Goal: Transaction & Acquisition: Book appointment/travel/reservation

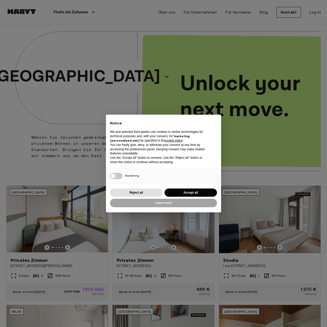
click at [109, 76] on div "× Notice We and selected third parties use cookies or similar technologies for …" at bounding box center [163, 163] width 327 height 327
click at [111, 76] on div "× Notice We and selected third parties use cookies or similar technologies for …" at bounding box center [163, 163] width 327 height 327
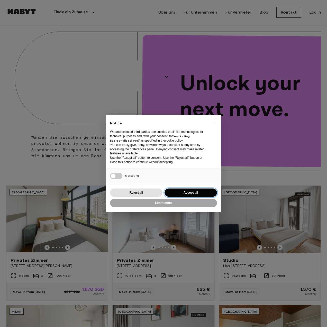
drag, startPoint x: 181, startPoint y: 192, endPoint x: 186, endPoint y: 178, distance: 14.5
click at [181, 190] on button "Accept all" at bounding box center [190, 193] width 52 height 8
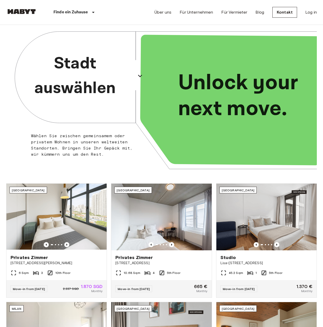
click at [136, 77] on icon "button" at bounding box center [140, 76] width 8 height 8
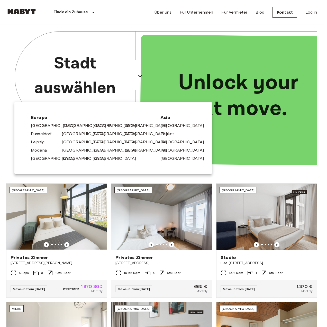
click at [63, 127] on link "[GEOGRAPHIC_DATA]" at bounding box center [87, 126] width 49 height 6
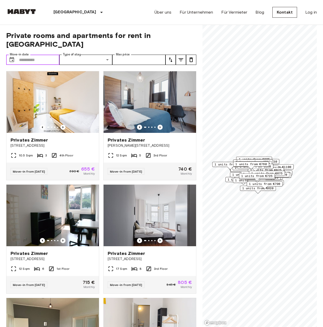
click at [28, 55] on input "Move-in date" at bounding box center [39, 60] width 40 height 10
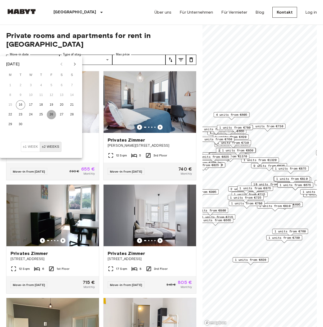
click at [51, 114] on button "26" at bounding box center [51, 114] width 9 height 9
type input "**********"
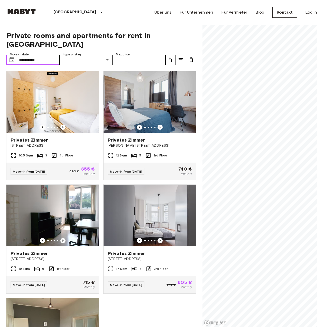
click at [44, 55] on input "**********" at bounding box center [39, 60] width 40 height 10
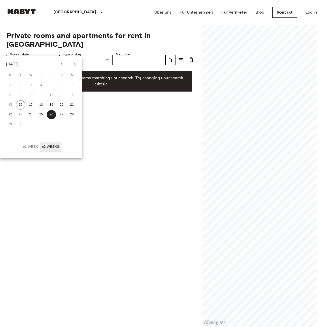
click at [49, 55] on input "**********" at bounding box center [39, 60] width 40 height 10
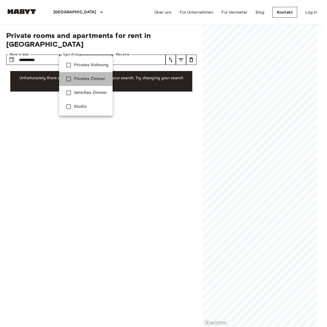
drag, startPoint x: 90, startPoint y: 78, endPoint x: 84, endPoint y: 65, distance: 13.7
click at [89, 76] on span "Privates Zimmer" at bounding box center [91, 79] width 34 height 6
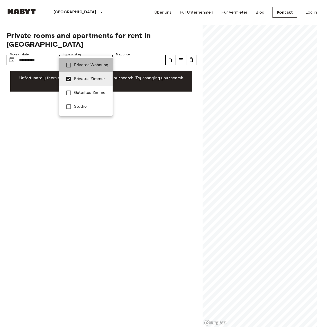
click at [83, 65] on span "Privates Wohnung" at bounding box center [91, 65] width 34 height 6
type input "**********"
click at [125, 121] on div at bounding box center [163, 163] width 327 height 327
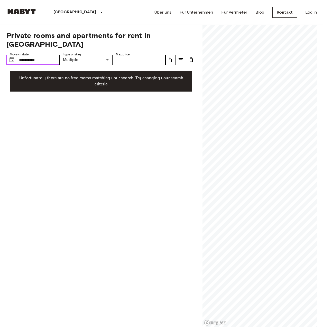
click at [47, 55] on input "**********" at bounding box center [39, 60] width 40 height 10
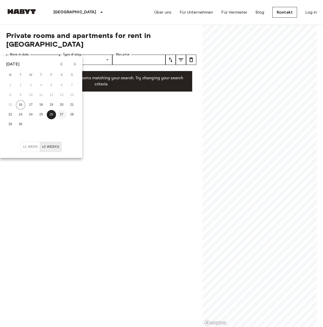
click at [62, 114] on button "27" at bounding box center [61, 114] width 9 height 9
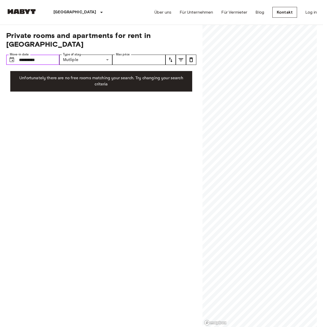
click at [27, 55] on input "**********" at bounding box center [39, 60] width 40 height 10
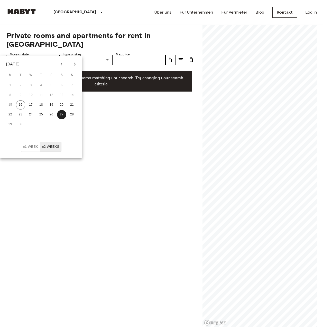
click at [74, 65] on icon "Next month" at bounding box center [75, 64] width 2 height 3
click at [28, 85] on button "1" at bounding box center [30, 85] width 9 height 9
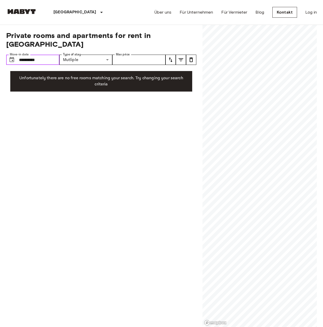
click at [45, 55] on input "**********" at bounding box center [39, 60] width 40 height 10
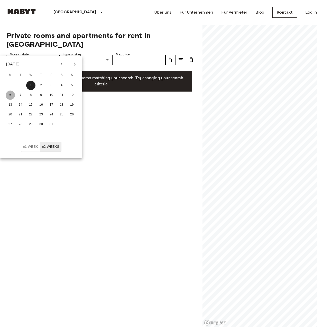
click at [9, 94] on button "6" at bounding box center [10, 95] width 9 height 9
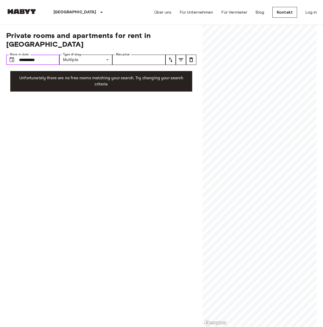
click at [45, 55] on input "**********" at bounding box center [39, 60] width 40 height 10
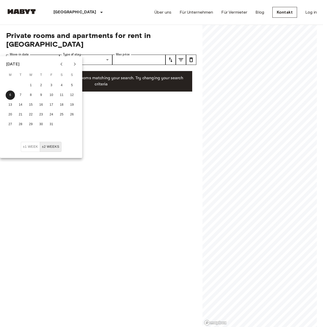
click at [64, 64] on icon "Previous month" at bounding box center [61, 64] width 6 height 6
click at [50, 105] on button "19" at bounding box center [51, 104] width 9 height 9
type input "**********"
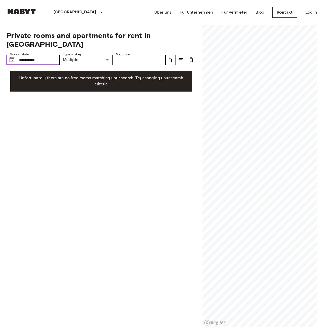
drag, startPoint x: 48, startPoint y: 51, endPoint x: -9, endPoint y: 54, distance: 56.8
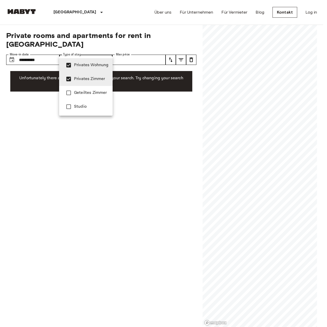
drag, startPoint x: 105, startPoint y: 51, endPoint x: 99, endPoint y: 57, distance: 7.6
drag, startPoint x: 78, startPoint y: 66, endPoint x: 78, endPoint y: 69, distance: 3.2
click at [78, 65] on span "Privates Wohnung" at bounding box center [91, 65] width 34 height 6
type input "**********"
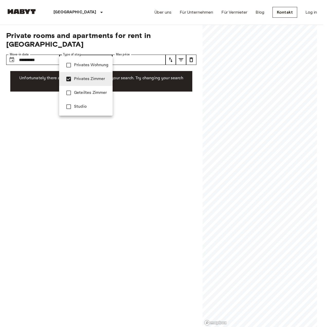
click at [78, 82] on li "Privates Zimmer" at bounding box center [85, 79] width 53 height 14
click at [82, 131] on div at bounding box center [163, 163] width 327 height 327
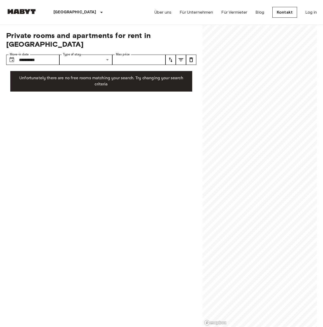
drag, startPoint x: 114, startPoint y: 103, endPoint x: 123, endPoint y: 87, distance: 18.4
click at [114, 102] on div "**********" at bounding box center [101, 176] width 190 height 303
click at [168, 57] on icon "tune" at bounding box center [170, 60] width 6 height 6
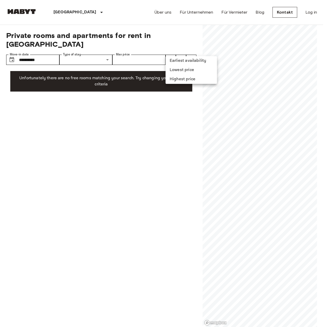
click at [180, 70] on li "Lowest price" at bounding box center [190, 69] width 51 height 9
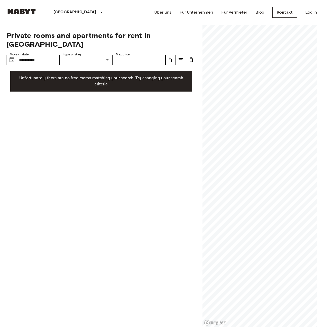
click at [93, 139] on div "**********" at bounding box center [101, 176] width 190 height 303
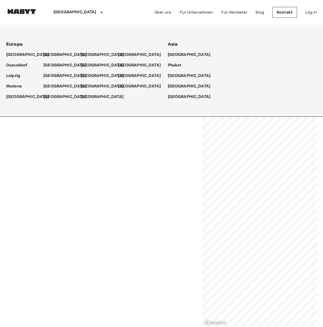
click at [57, 12] on p "[GEOGRAPHIC_DATA]" at bounding box center [74, 12] width 43 height 6
drag, startPoint x: 44, startPoint y: 53, endPoint x: 69, endPoint y: 76, distance: 34.3
click at [44, 53] on div "[GEOGRAPHIC_DATA]" at bounding box center [61, 52] width 37 height 11
click at [63, 12] on p "[GEOGRAPHIC_DATA]" at bounding box center [74, 12] width 43 height 6
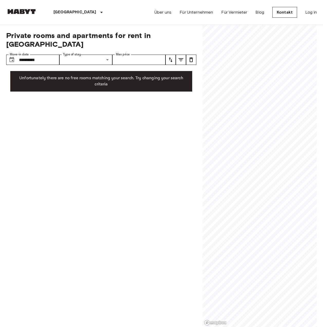
drag, startPoint x: 13, startPoint y: 11, endPoint x: 23, endPoint y: 12, distance: 10.1
click at [14, 11] on img at bounding box center [21, 11] width 31 height 5
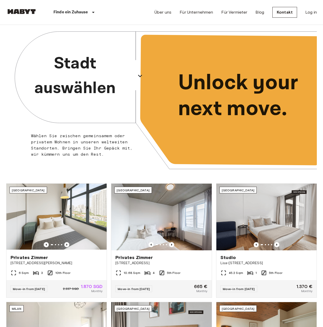
click at [140, 76] on icon "button" at bounding box center [140, 76] width 8 height 8
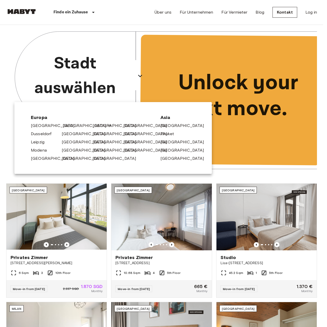
drag, startPoint x: 66, startPoint y: 126, endPoint x: 78, endPoint y: 127, distance: 11.6
click at [66, 126] on link "[GEOGRAPHIC_DATA]" at bounding box center [87, 126] width 49 height 6
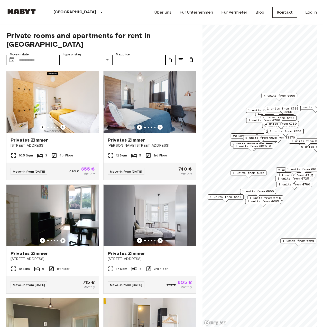
click at [234, 136] on span "20 units from €655" at bounding box center [249, 136] width 33 height 5
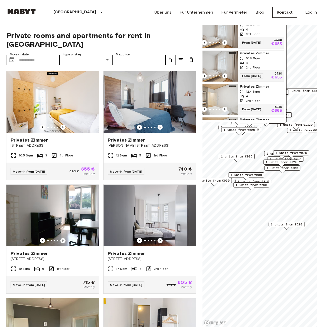
click at [266, 153] on span "2 units from €865" at bounding box center [281, 153] width 31 height 5
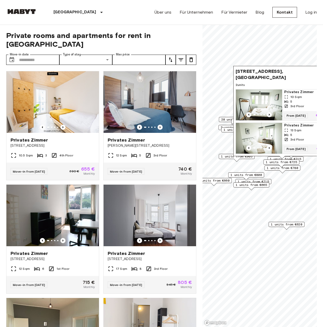
click at [219, 127] on div "2 units from €790" at bounding box center [236, 127] width 36 height 5
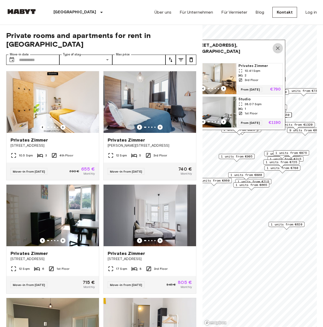
drag, startPoint x: 277, startPoint y: 42, endPoint x: 279, endPoint y: 86, distance: 44.4
click at [277, 45] on icon "Map marker" at bounding box center [277, 48] width 6 height 6
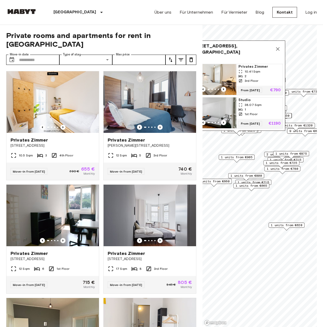
click at [279, 46] on icon "Map marker" at bounding box center [277, 49] width 6 height 6
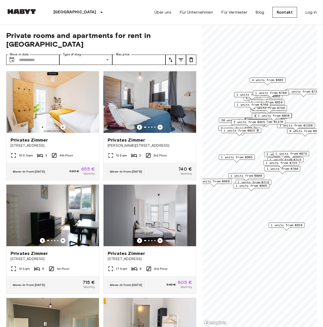
click at [240, 122] on span "2 units from €625" at bounding box center [248, 122] width 31 height 5
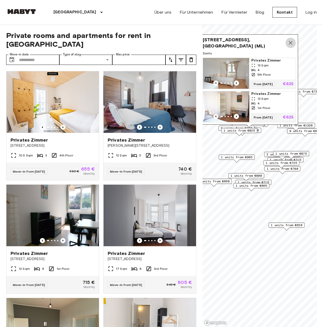
click at [290, 41] on icon "Map marker" at bounding box center [291, 43] width 4 height 4
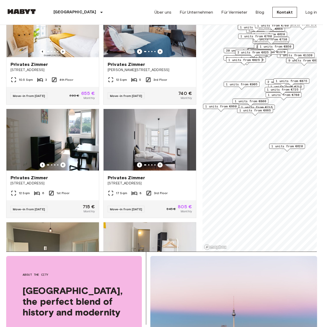
scroll to position [77, 0]
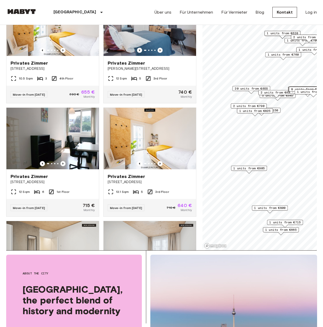
click at [239, 105] on span "2 units from €790" at bounding box center [248, 106] width 31 height 5
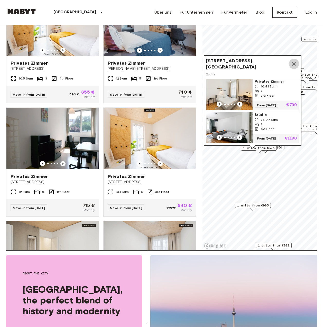
click at [294, 61] on icon "Map marker" at bounding box center [294, 64] width 6 height 6
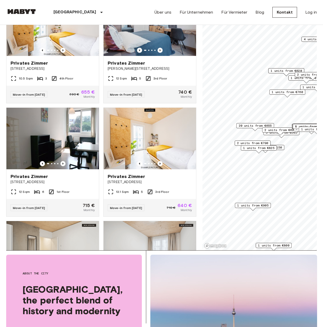
click at [295, 126] on span "8 units from €665" at bounding box center [310, 126] width 31 height 5
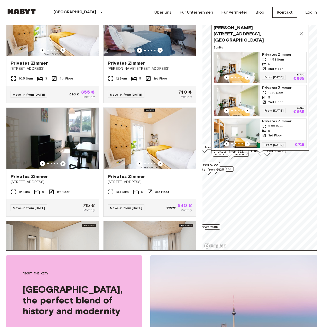
click at [194, 90] on div "Private rooms and apartments for rent in Berlin Move-in date ​ Move-in date Typ…" at bounding box center [161, 99] width 310 height 303
click at [288, 62] on div "5" at bounding box center [283, 64] width 42 height 5
click at [299, 33] on icon "Map marker" at bounding box center [301, 34] width 6 height 6
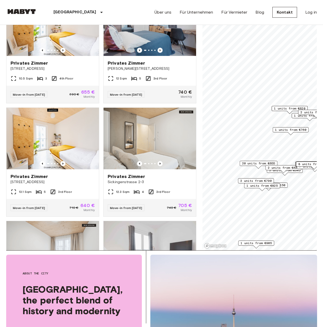
click at [247, 164] on span "20 units from €655" at bounding box center [258, 163] width 33 height 5
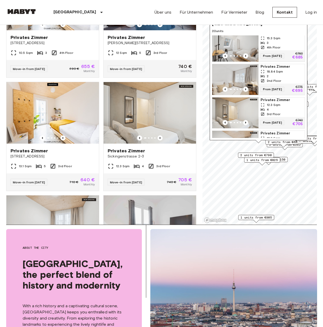
scroll to position [204, 0]
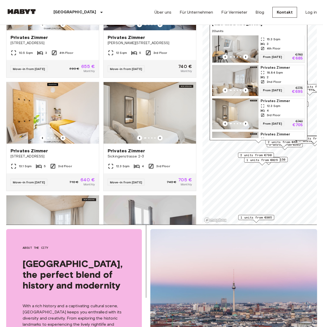
click at [230, 89] on img "Map marker" at bounding box center [235, 80] width 46 height 31
click at [270, 93] on span "From 19 Nov 25" at bounding box center [272, 90] width 24 height 5
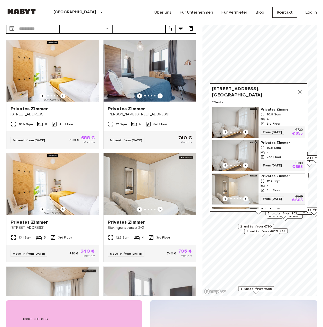
scroll to position [0, 0]
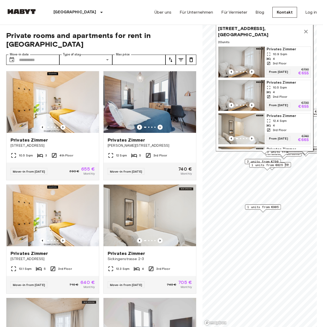
drag, startPoint x: 263, startPoint y: 97, endPoint x: 269, endPoint y: 41, distance: 56.5
click at [271, 38] on span "Sickingenstrasse 2-3, 10553, Berlin, GER" at bounding box center [259, 31] width 83 height 12
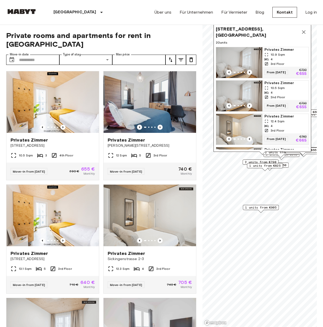
click at [238, 57] on img "Map marker" at bounding box center [239, 62] width 46 height 31
click at [248, 100] on img "Map marker" at bounding box center [239, 96] width 46 height 31
click at [245, 132] on img "Map marker" at bounding box center [239, 129] width 46 height 31
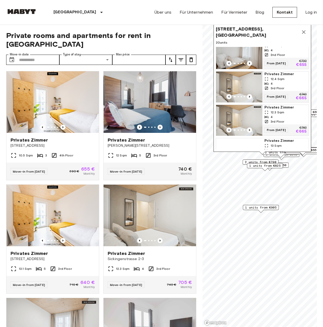
scroll to position [51, 0]
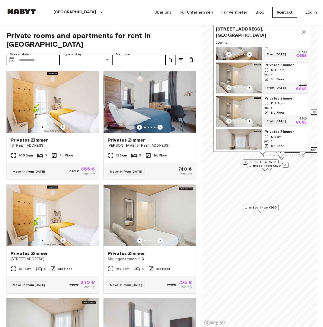
click at [237, 116] on img "Map marker" at bounding box center [239, 111] width 46 height 31
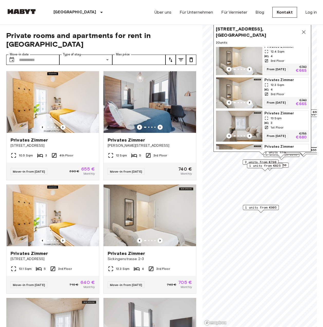
scroll to position [77, 0]
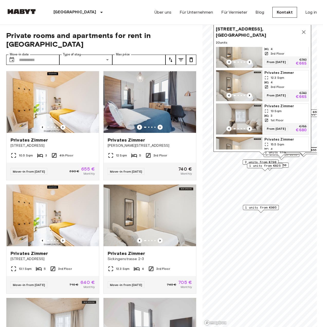
click at [251, 122] on img "Map marker" at bounding box center [239, 119] width 46 height 31
click at [241, 123] on img "Map marker" at bounding box center [239, 119] width 46 height 31
click at [236, 123] on img "Map marker" at bounding box center [239, 119] width 46 height 31
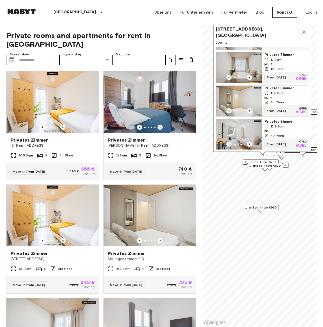
scroll to position [180, 0]
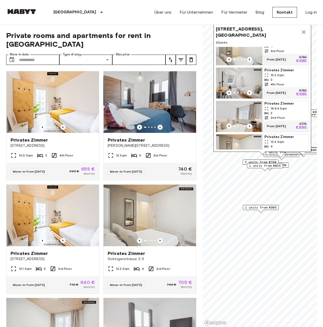
click at [246, 93] on img "Map marker" at bounding box center [239, 83] width 46 height 31
click at [243, 86] on img "Map marker" at bounding box center [239, 83] width 46 height 31
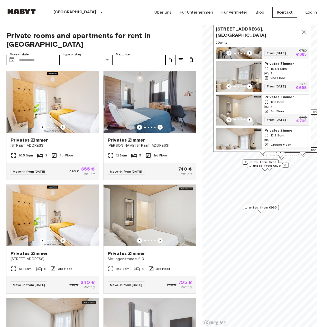
scroll to position [231, 0]
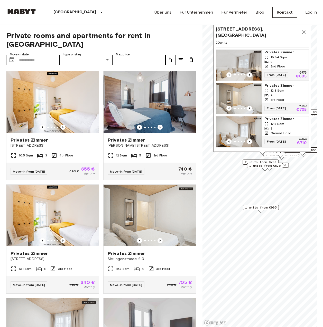
click at [241, 104] on img "Map marker" at bounding box center [239, 98] width 46 height 31
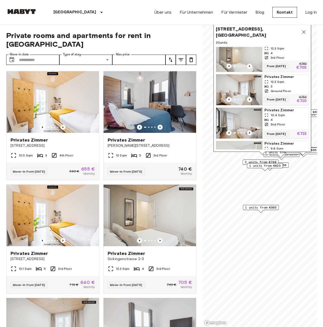
scroll to position [282, 0]
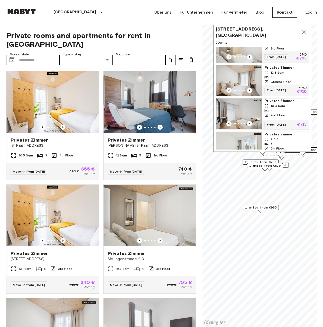
click at [239, 91] on img "Map marker" at bounding box center [239, 80] width 46 height 31
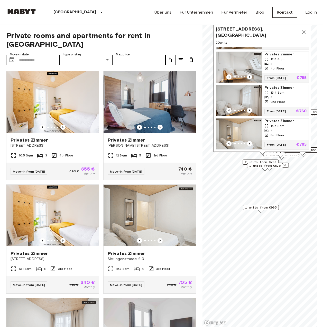
scroll to position [589, 0]
click at [302, 32] on icon "Map marker" at bounding box center [303, 32] width 6 height 6
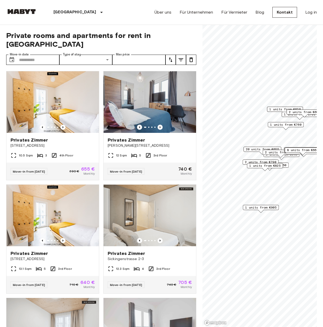
click at [260, 160] on span "2 units from €790" at bounding box center [260, 162] width 31 height 5
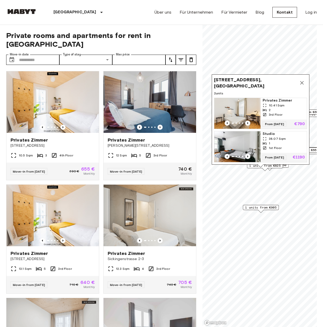
click at [302, 80] on icon "Map marker" at bounding box center [302, 83] width 6 height 6
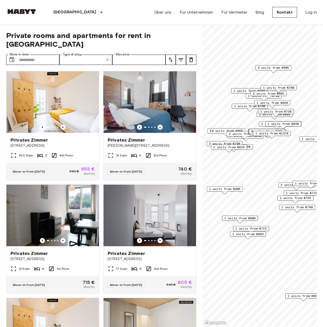
drag, startPoint x: 259, startPoint y: 123, endPoint x: 267, endPoint y: 133, distance: 12.8
click at [268, 133] on span "1 units from €1370" at bounding box center [271, 133] width 33 height 5
click at [262, 124] on span "2 units from €655" at bounding box center [276, 124] width 31 height 5
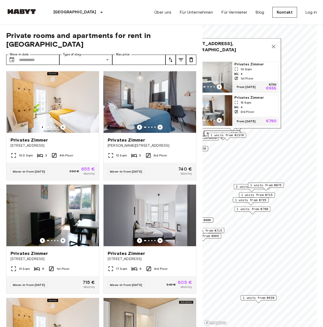
drag, startPoint x: 244, startPoint y: 34, endPoint x: 237, endPoint y: 36, distance: 7.2
click at [237, 41] on div "Boyenstraße 31, 10115 Berlin, GER" at bounding box center [232, 47] width 93 height 12
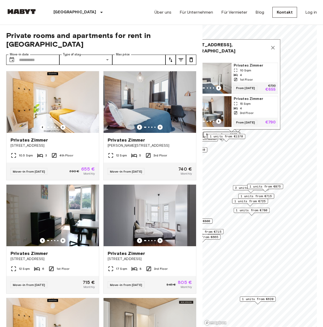
click at [273, 46] on icon "Map marker" at bounding box center [273, 48] width 4 height 4
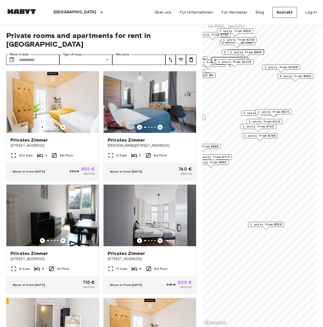
drag, startPoint x: 296, startPoint y: 88, endPoint x: 279, endPoint y: 72, distance: 22.9
click at [279, 72] on div "Map marker" at bounding box center [281, 71] width 6 height 3
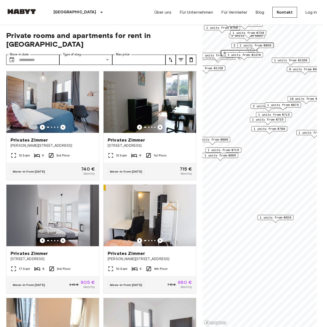
click at [256, 105] on span "2 units from €865" at bounding box center [268, 106] width 31 height 5
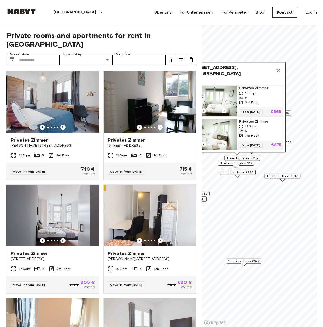
drag, startPoint x: 277, startPoint y: 62, endPoint x: 222, endPoint y: 66, distance: 55.6
click at [222, 66] on span "Wilhelmstraße 120A, 10963 Berlin, GER" at bounding box center [231, 70] width 83 height 12
click at [277, 68] on icon "Map marker" at bounding box center [277, 71] width 6 height 6
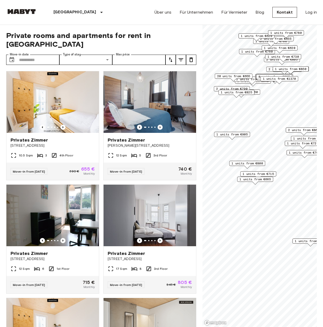
click at [247, 80] on div "20 units from €655" at bounding box center [234, 78] width 38 height 8
click at [253, 81] on span "2 units from €625" at bounding box center [251, 79] width 31 height 5
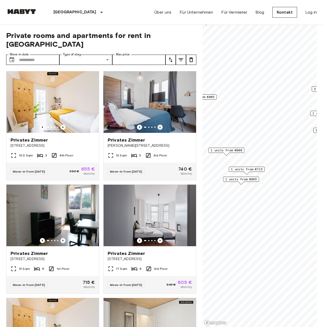
click at [198, 211] on div "Private rooms and apartments for rent in Berlin Move-in date ​ Move-in date Typ…" at bounding box center [161, 176] width 310 height 303
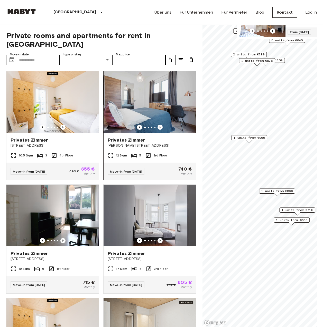
click at [186, 118] on div "Private rooms and apartments for rent in Berlin Move-in date ​ Move-in date Typ…" at bounding box center [161, 176] width 310 height 303
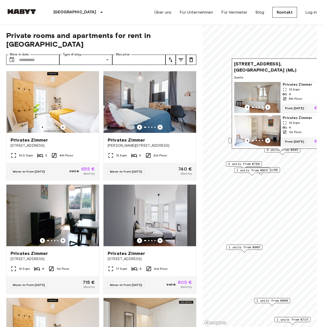
click at [202, 171] on div "Private rooms and apartments for rent in Berlin Move-in date ​ Move-in date Typ…" at bounding box center [161, 176] width 310 height 303
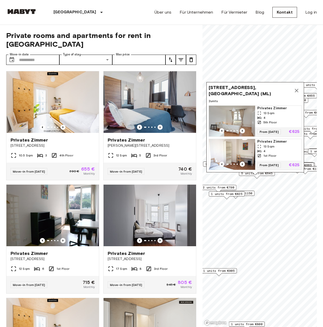
click at [193, 136] on div "Private rooms and apartments for rent in Berlin Move-in date ​ Move-in date Typ…" at bounding box center [161, 176] width 310 height 303
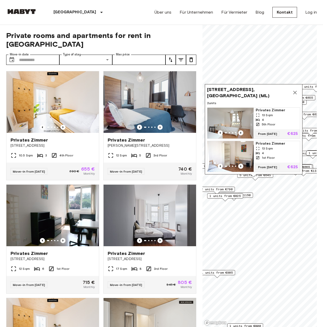
click at [292, 90] on icon "Map marker" at bounding box center [295, 93] width 6 height 6
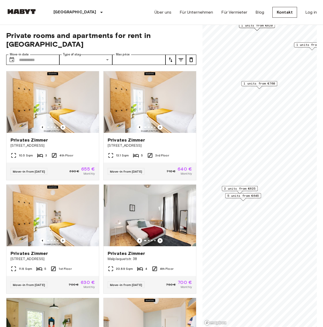
click at [246, 197] on span "5 units from €645" at bounding box center [242, 196] width 31 height 5
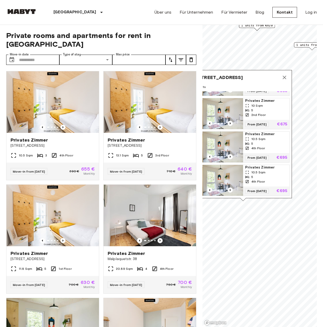
scroll to position [74, 0]
click at [279, 76] on button "Map marker" at bounding box center [284, 77] width 10 height 10
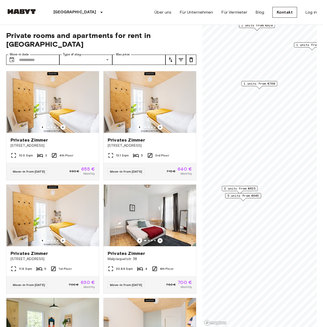
click at [243, 188] on span "2 units from €625" at bounding box center [239, 188] width 31 height 5
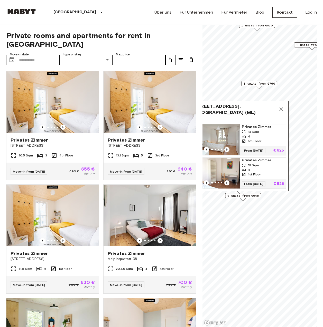
click at [281, 108] on icon "Map marker" at bounding box center [281, 110] width 4 height 4
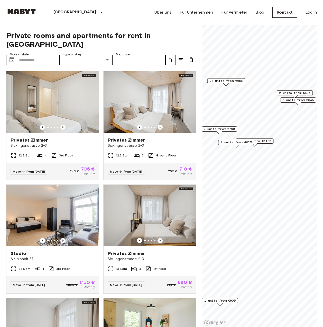
click at [219, 129] on span "2 units from €790" at bounding box center [218, 129] width 31 height 5
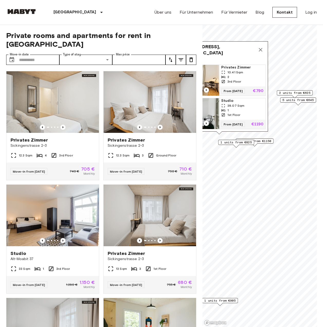
click at [258, 47] on icon "Map marker" at bounding box center [260, 50] width 6 height 6
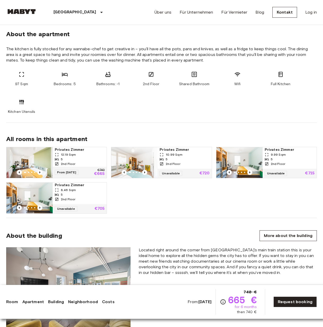
scroll to position [257, 0]
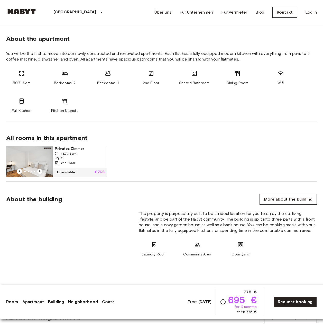
scroll to position [257, 0]
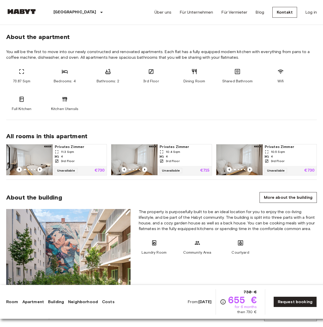
scroll to position [308, 0]
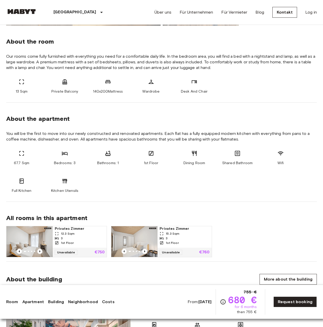
scroll to position [180, 0]
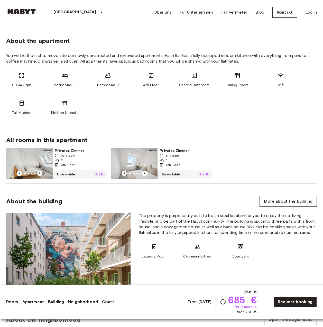
scroll to position [231, 0]
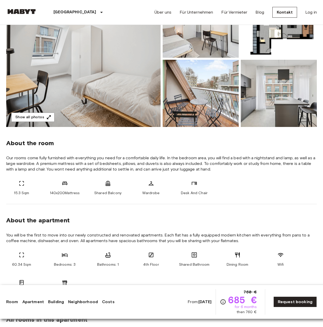
scroll to position [26, 0]
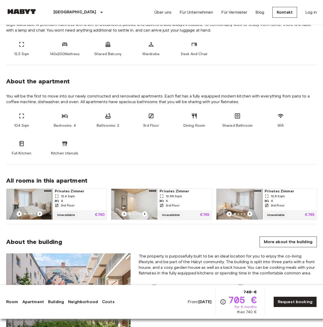
scroll to position [205, 0]
